Goal: Communication & Community: Answer question/provide support

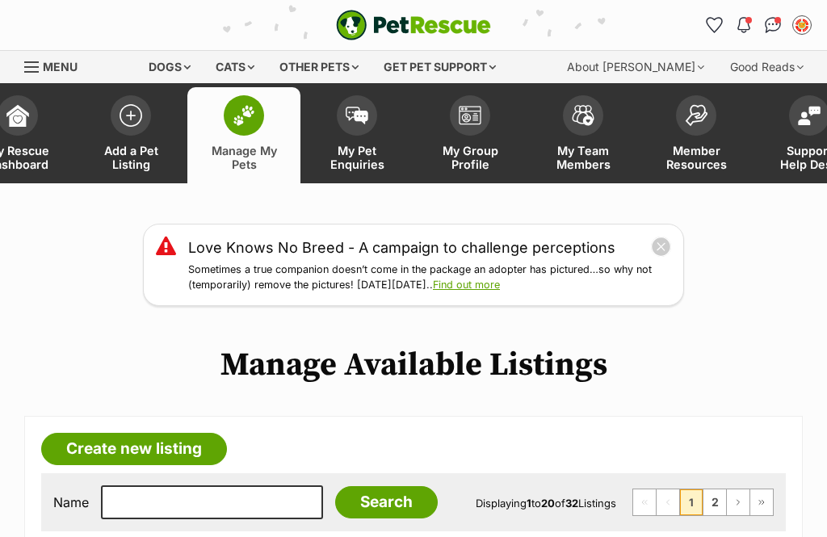
click at [360, 138] on link "My Pet Enquiries" at bounding box center [356, 135] width 113 height 96
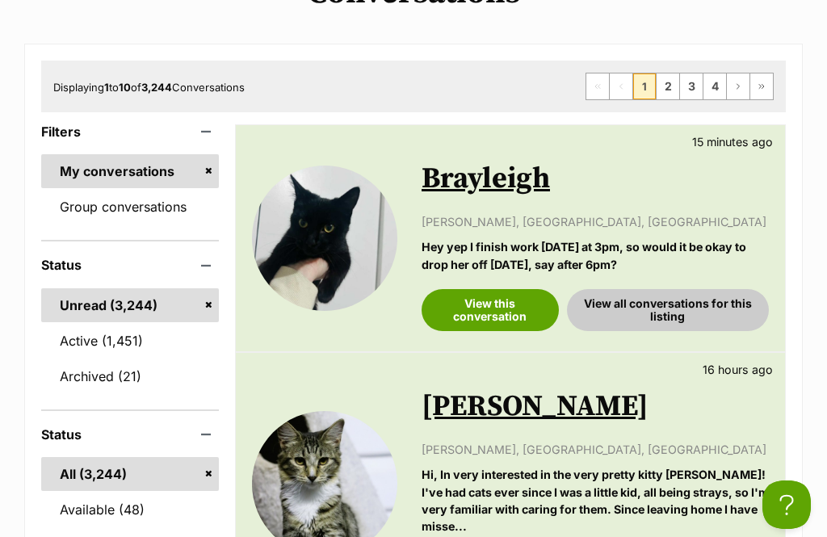
scroll to position [374, 0]
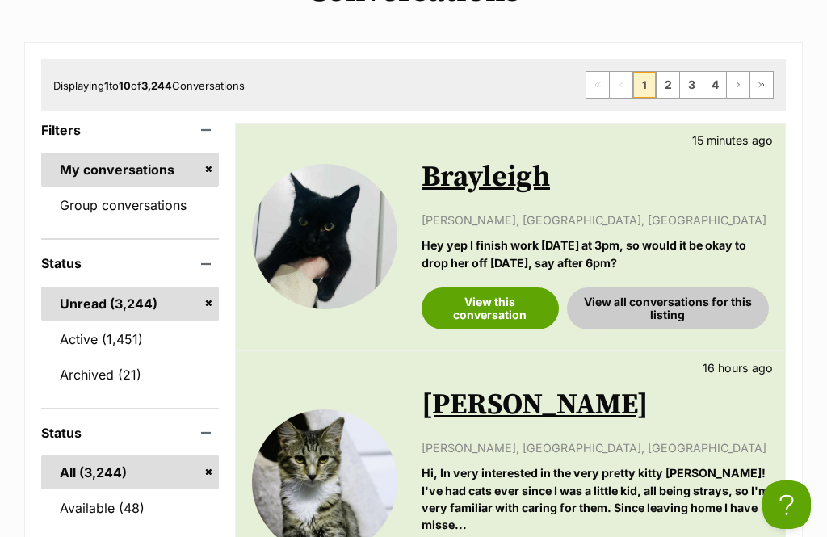
click at [478, 304] on link "View this conversation" at bounding box center [489, 308] width 137 height 42
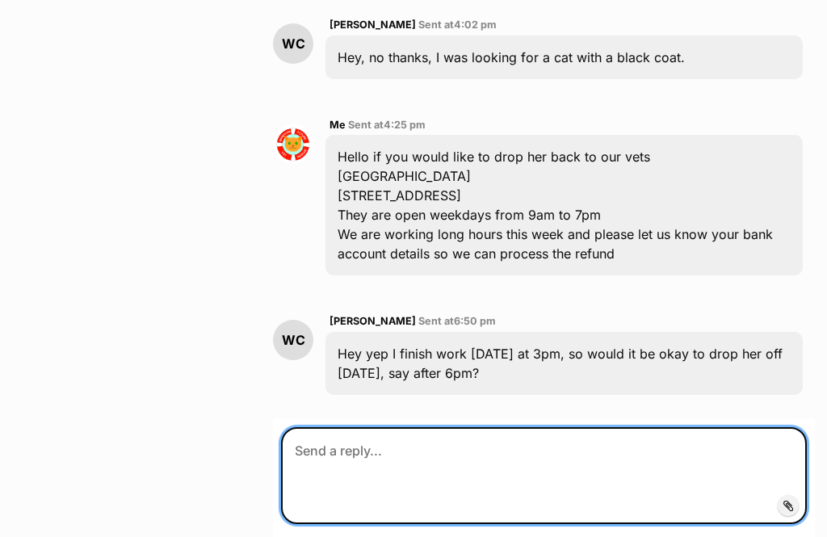
click at [575, 427] on textarea at bounding box center [544, 475] width 526 height 97
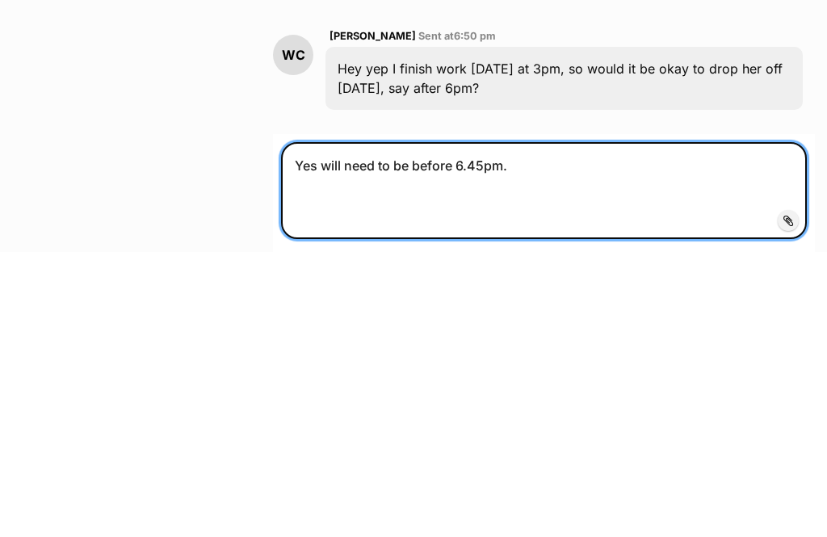
type textarea "Yes will need to be before 6.45pm."
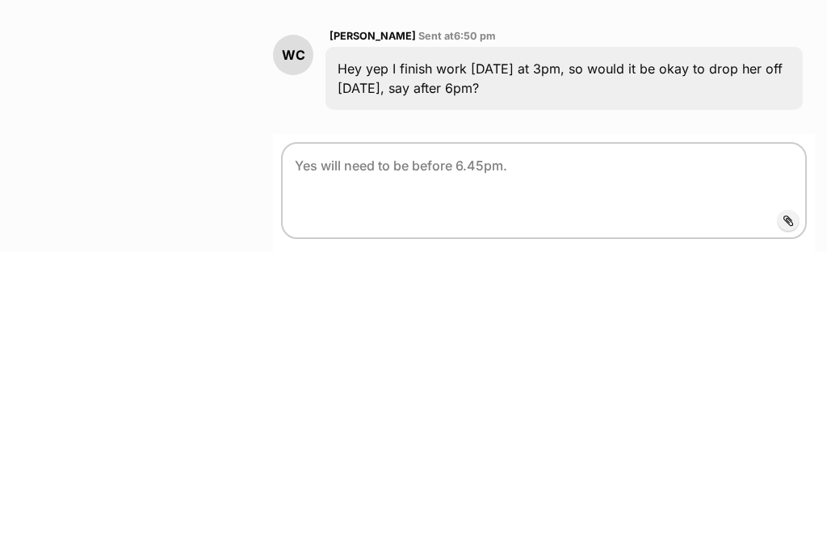
scroll to position [4136, 0]
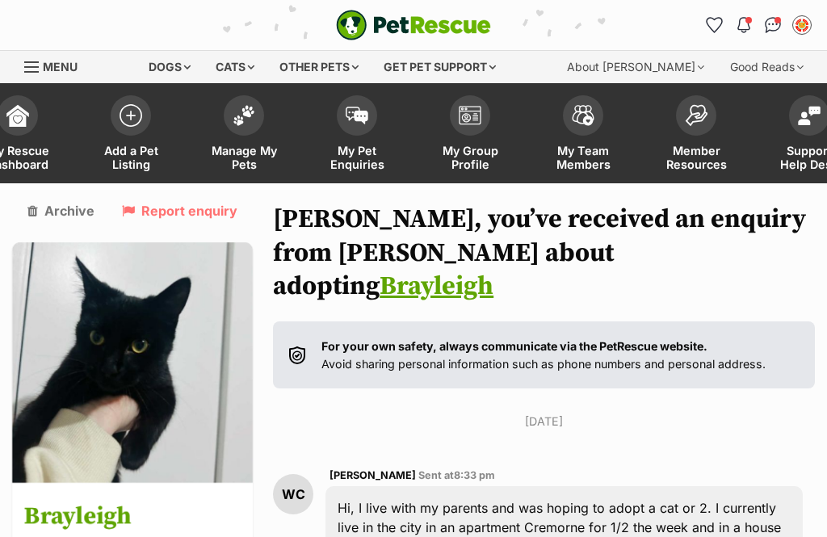
scroll to position [4910, 0]
